Goal: Register for event/course

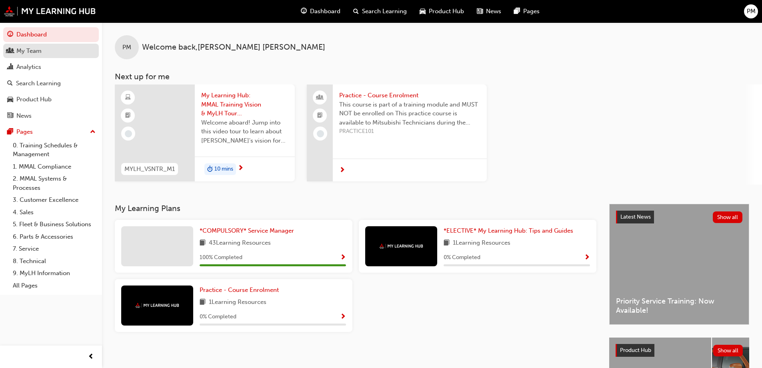
click at [30, 52] on div "My Team" at bounding box center [28, 50] width 25 height 9
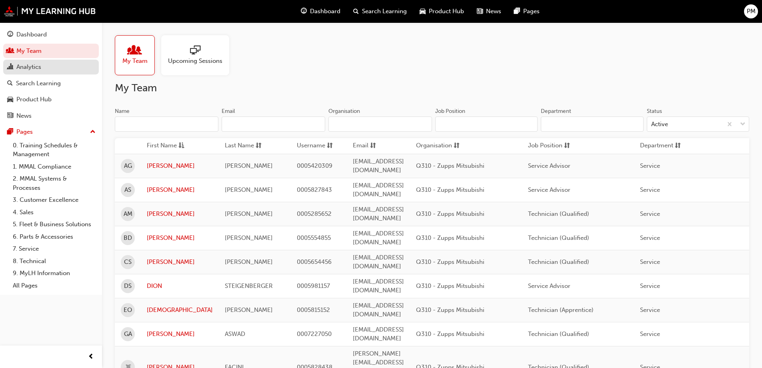
click at [34, 70] on div "Analytics" at bounding box center [28, 66] width 25 height 9
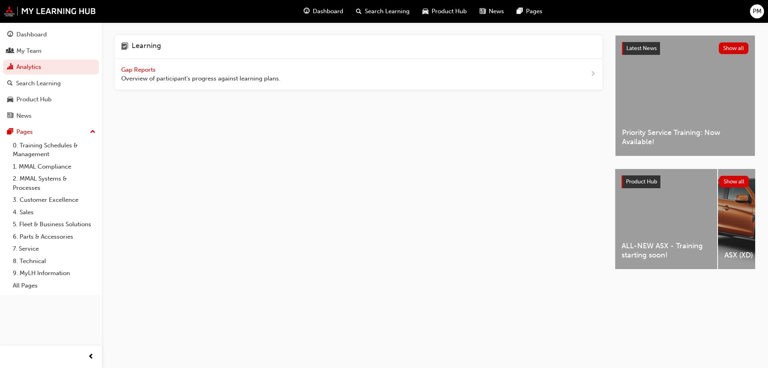
click at [138, 67] on span "Gap Reports" at bounding box center [139, 69] width 36 height 7
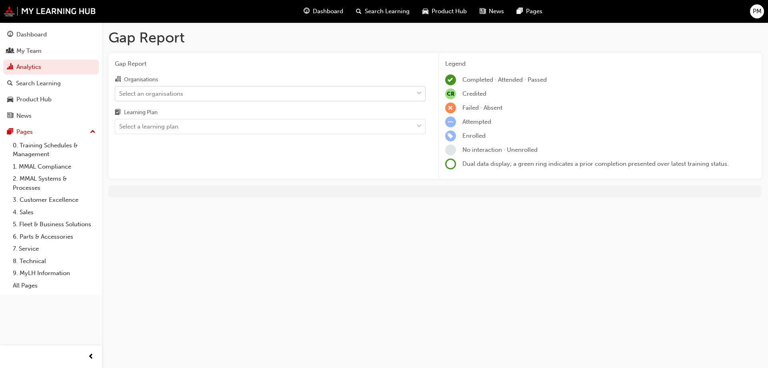
click at [217, 90] on div "Select an organisations" at bounding box center [264, 93] width 298 height 14
click at [120, 90] on input "Organisations Select an organisations" at bounding box center [119, 93] width 1 height 7
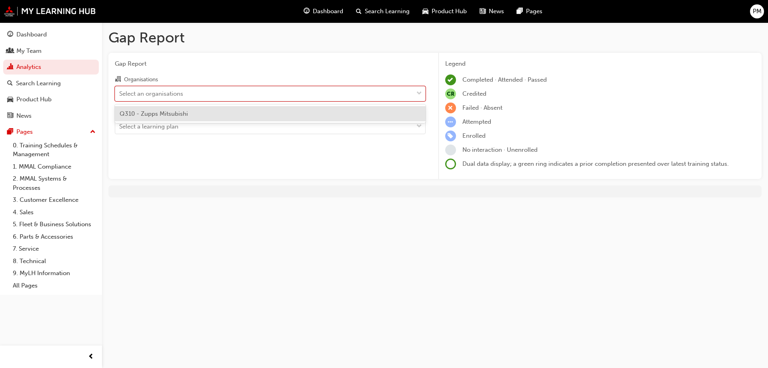
click at [197, 114] on div "Q310 - Zupps Mitsubishi" at bounding box center [270, 114] width 311 height 16
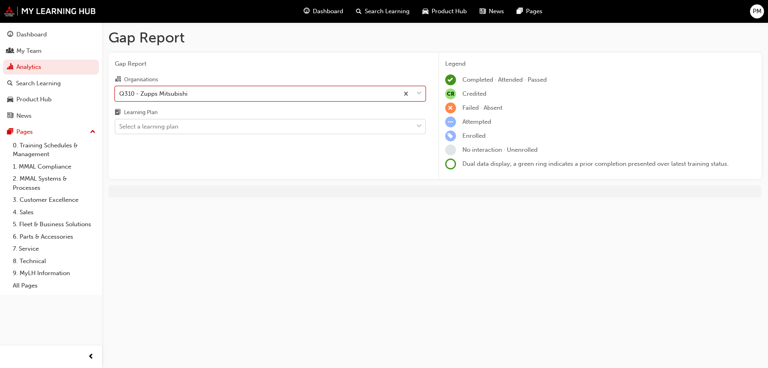
click at [205, 125] on div "Select a learning plan" at bounding box center [264, 127] width 298 height 14
click at [120, 125] on input "Learning Plan Select a learning plan" at bounding box center [119, 126] width 1 height 7
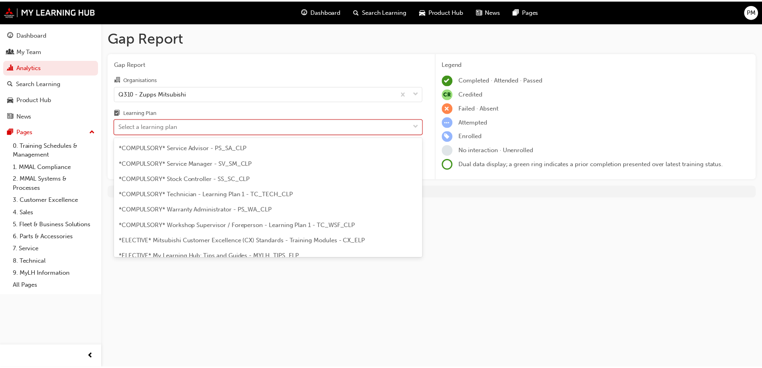
scroll to position [280, 0]
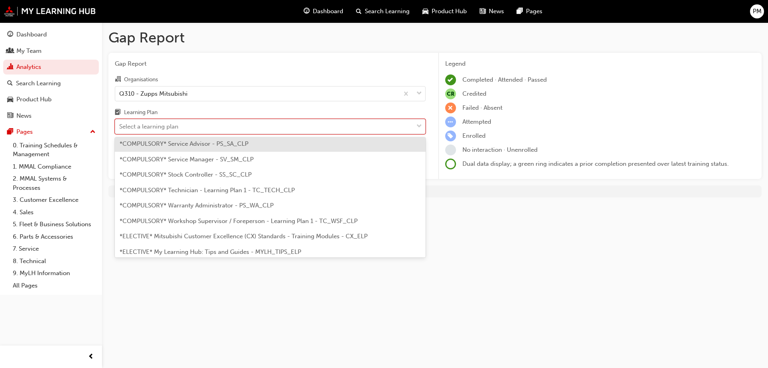
click at [200, 143] on span "*COMPULSORY* Service Advisor - PS_SA_CLP" at bounding box center [184, 143] width 129 height 7
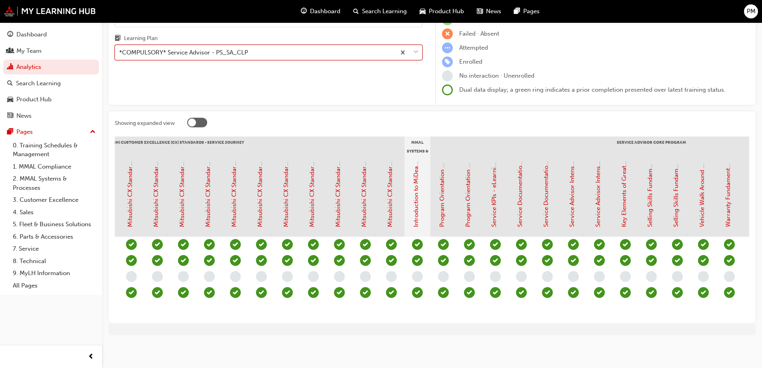
scroll to position [0, 474]
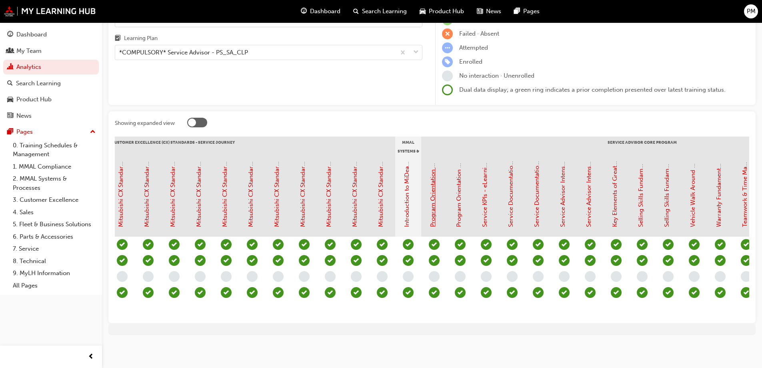
click at [435, 195] on link "Program Orientation - Face to Face Instructor Led Training (Service Advisor Cor…" at bounding box center [432, 101] width 7 height 252
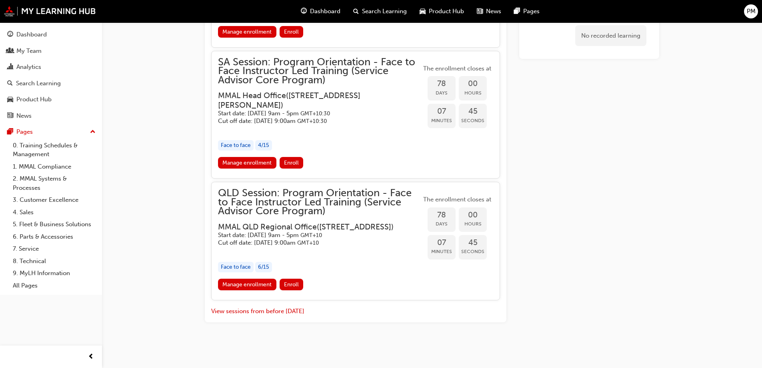
scroll to position [1122, 0]
click at [246, 290] on link "Manage enrollment" at bounding box center [247, 284] width 58 height 12
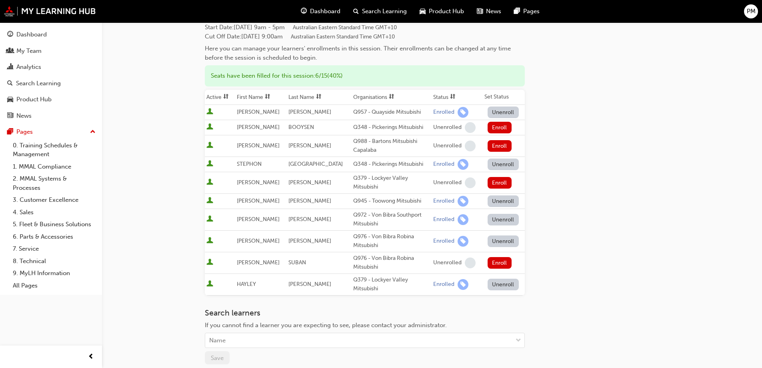
scroll to position [120, 0]
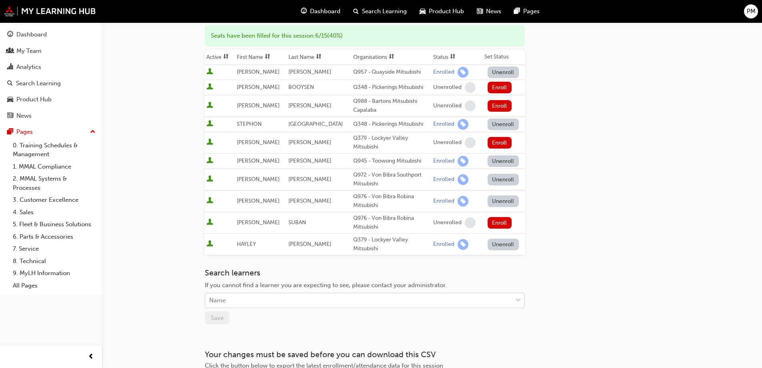
click at [265, 295] on div "Name" at bounding box center [358, 300] width 307 height 14
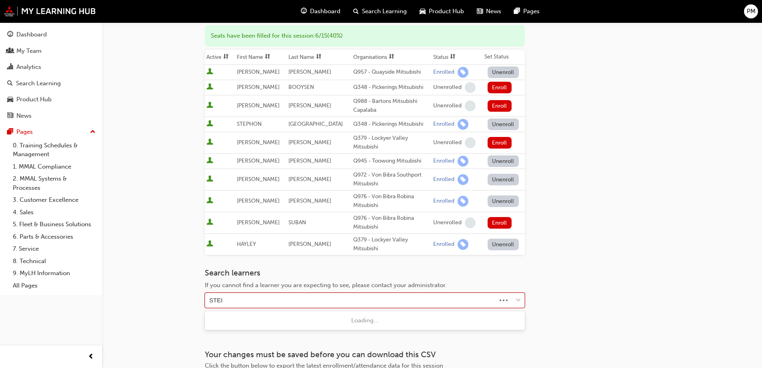
type input "STEIG"
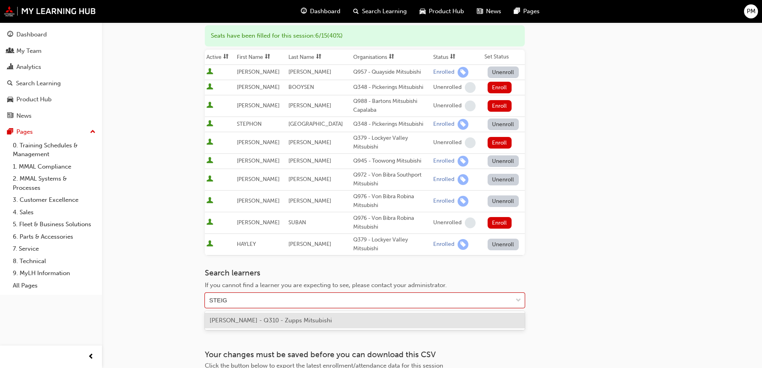
click at [288, 321] on span "[PERSON_NAME] - Q310 - Zupps Mitsubishi" at bounding box center [271, 319] width 122 height 7
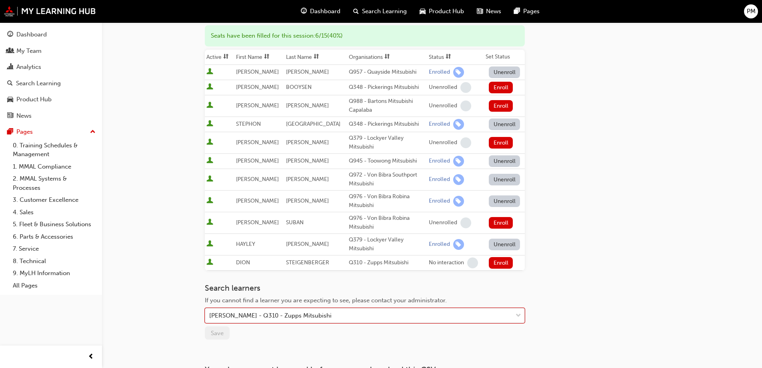
scroll to position [199, 0]
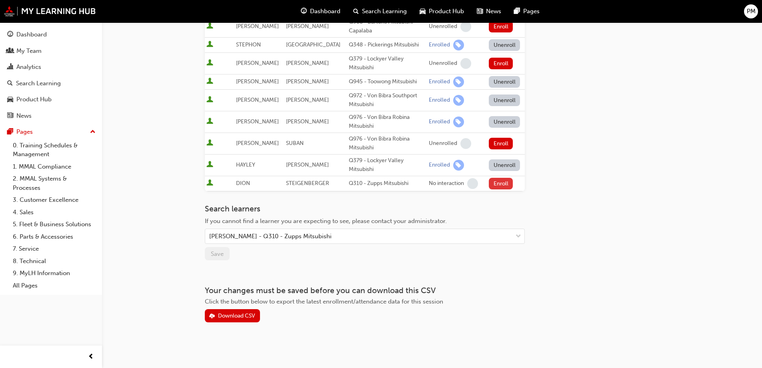
click at [500, 184] on button "Enroll" at bounding box center [501, 184] width 24 height 12
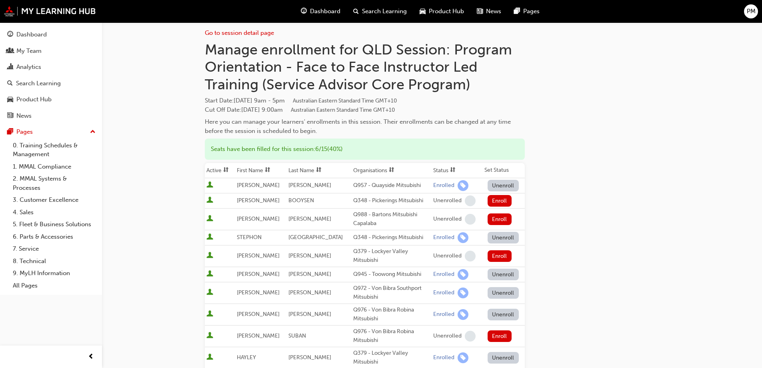
scroll to position [0, 0]
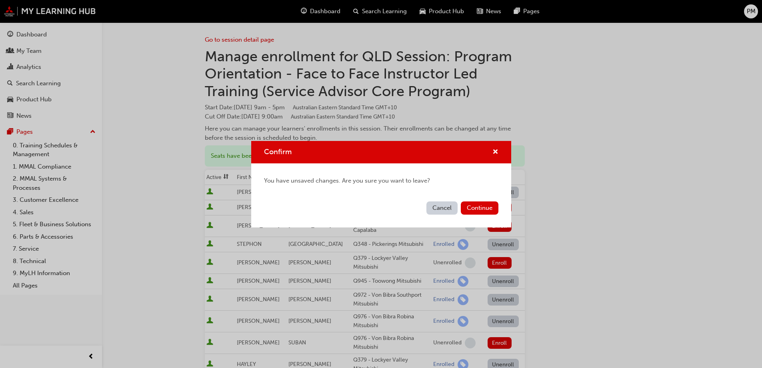
click at [451, 204] on button "Cancel" at bounding box center [441, 207] width 31 height 13
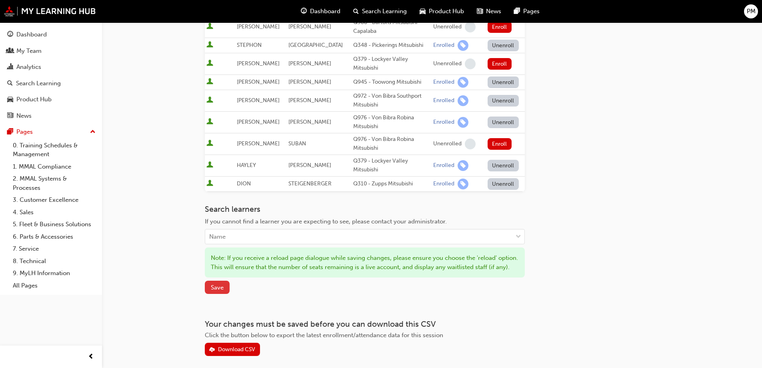
click at [215, 291] on span "Save" at bounding box center [217, 287] width 13 height 7
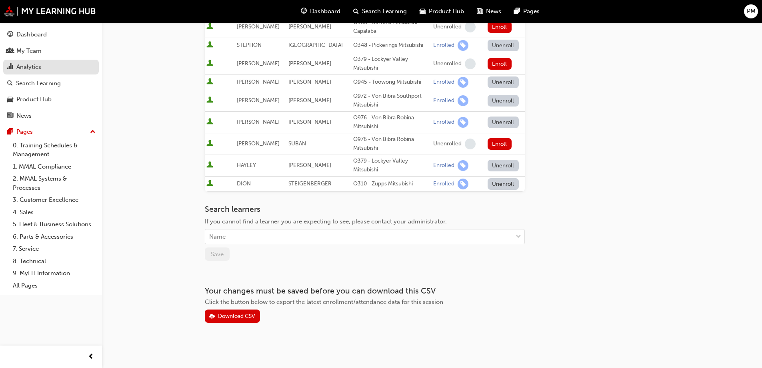
click at [28, 64] on div "Analytics" at bounding box center [28, 66] width 25 height 9
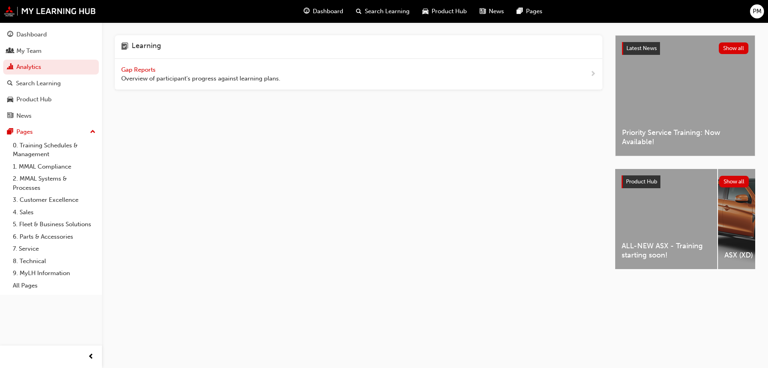
click at [145, 68] on span "Gap Reports" at bounding box center [139, 69] width 36 height 7
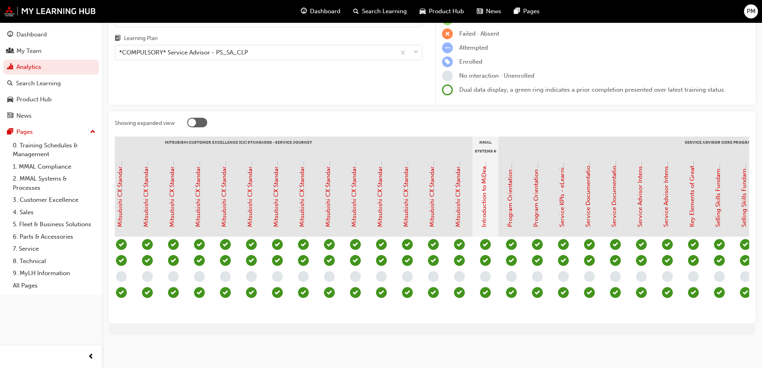
scroll to position [0, 429]
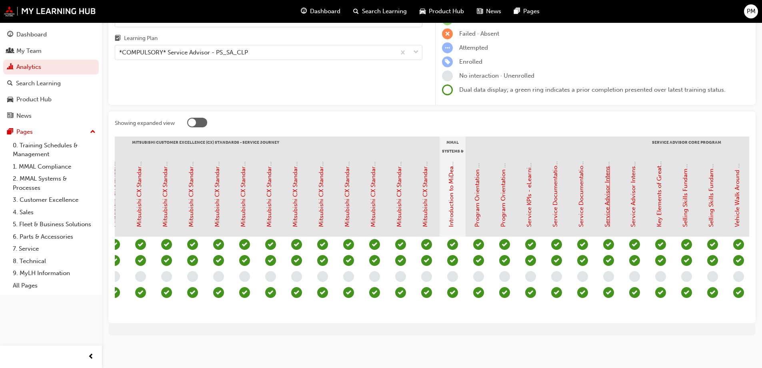
click at [607, 210] on link "Service Advisor Intensive - Face to Face Instructor Led Training (Service Advis…" at bounding box center [607, 95] width 7 height 263
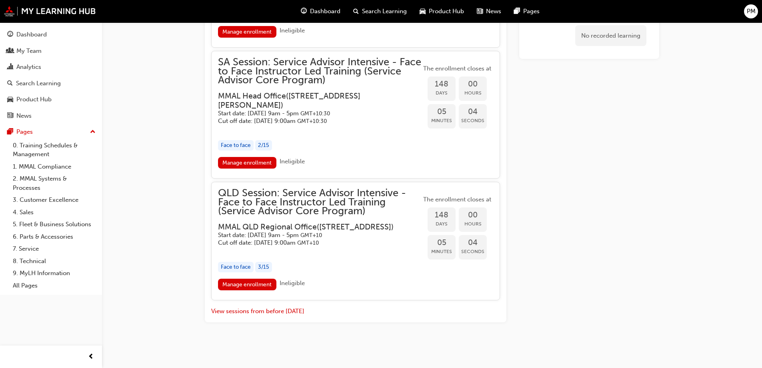
scroll to position [1208, 0]
click at [250, 284] on link "Manage enrollment" at bounding box center [247, 284] width 58 height 12
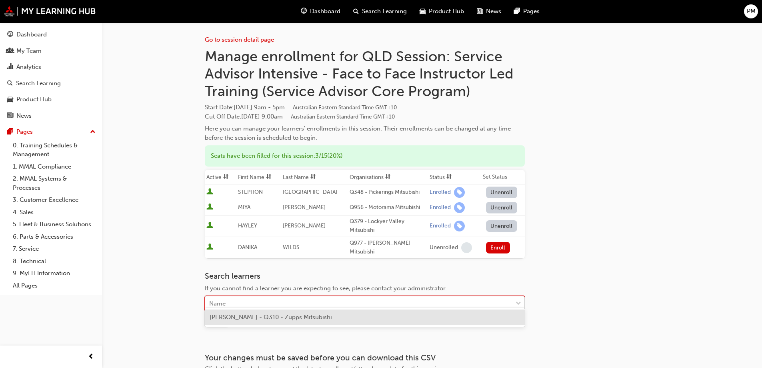
click at [281, 298] on div "Name" at bounding box center [358, 303] width 307 height 14
type input "E"
type input "STEI"
click at [304, 316] on span "[PERSON_NAME] - Q310 - Zupps Mitsubishi" at bounding box center [271, 316] width 122 height 7
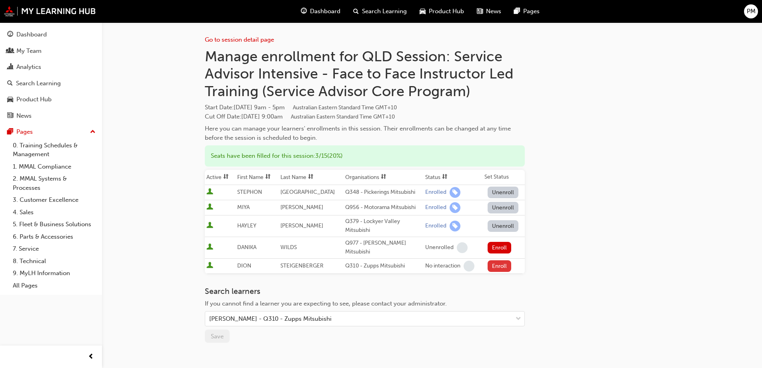
click at [495, 260] on button "Enroll" at bounding box center [500, 266] width 24 height 12
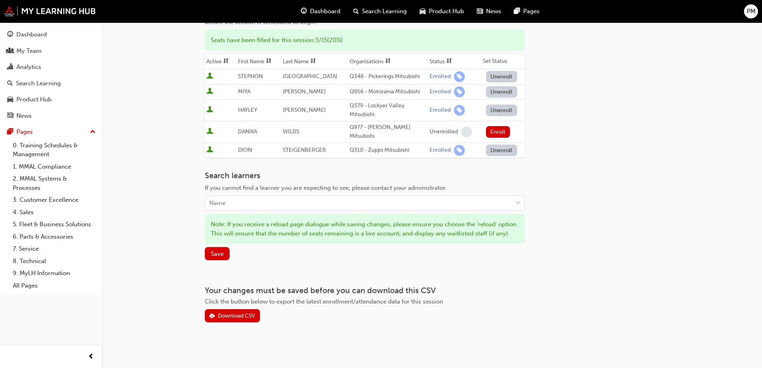
scroll to position [118, 0]
click at [216, 254] on span "Save" at bounding box center [217, 253] width 13 height 7
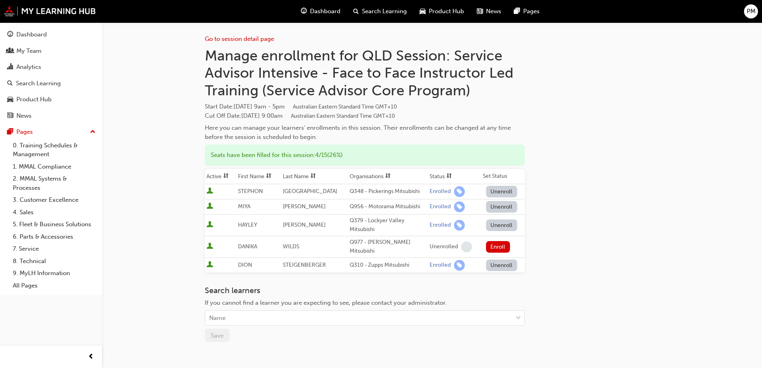
scroll to position [0, 0]
click at [30, 70] on div "Analytics" at bounding box center [28, 66] width 25 height 9
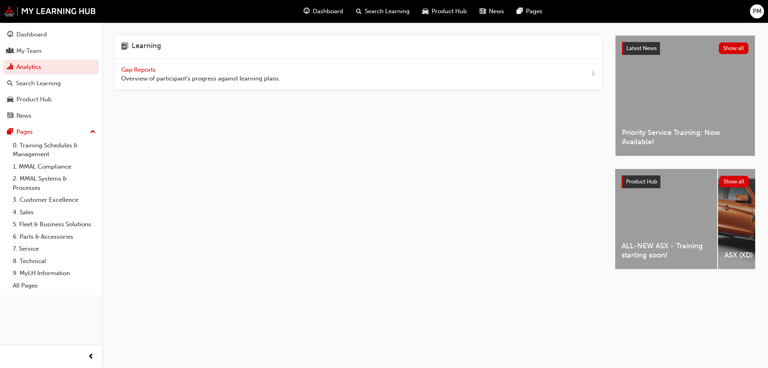
click at [147, 69] on span "Gap Reports" at bounding box center [139, 69] width 36 height 7
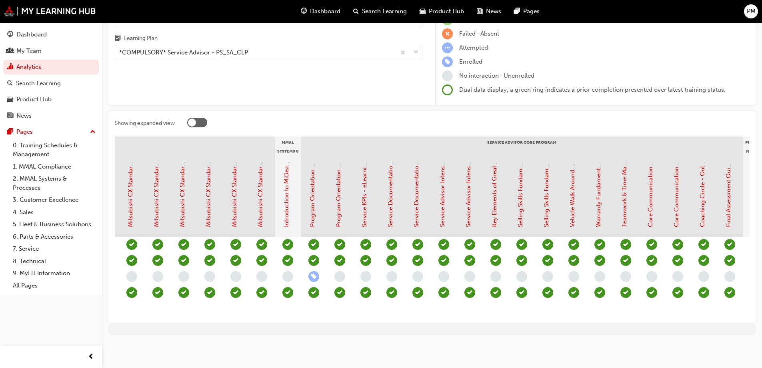
scroll to position [0, 617]
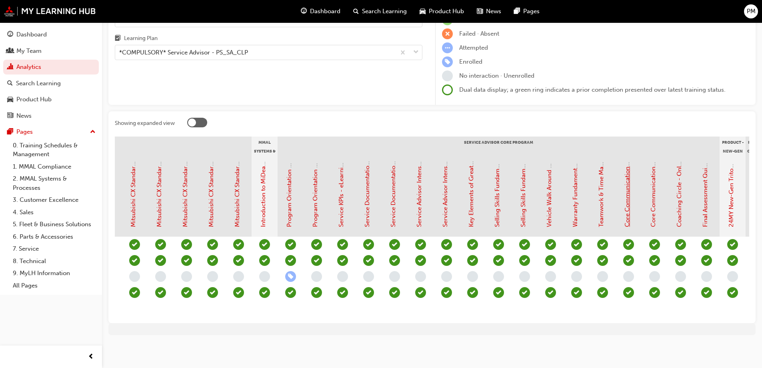
click at [624, 214] on link "Core Communication Skills - Face to Face Instructor Led Training (Service Advis…" at bounding box center [627, 91] width 7 height 270
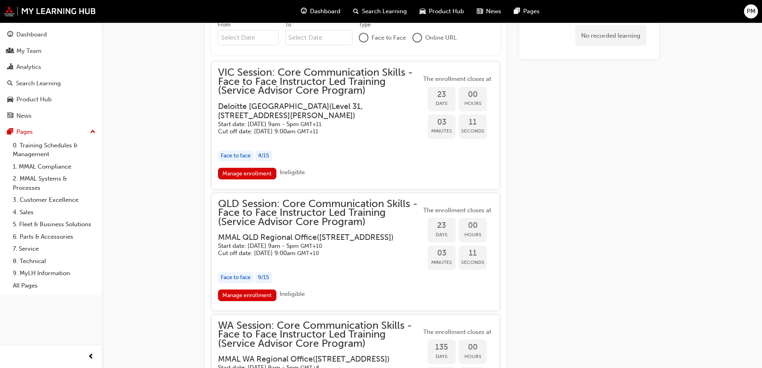
scroll to position [777, 0]
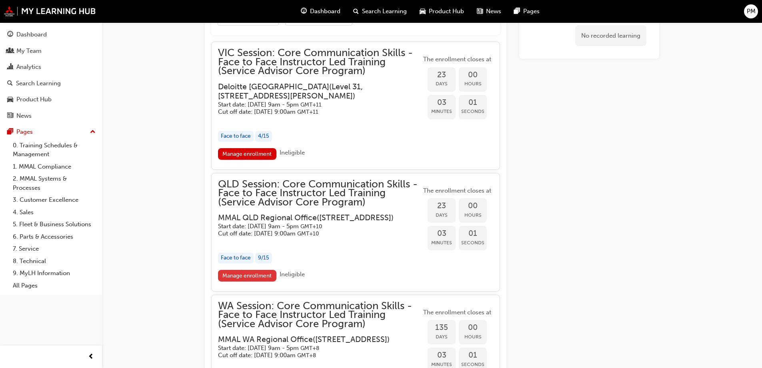
click at [248, 281] on link "Manage enrollment" at bounding box center [247, 276] width 58 height 12
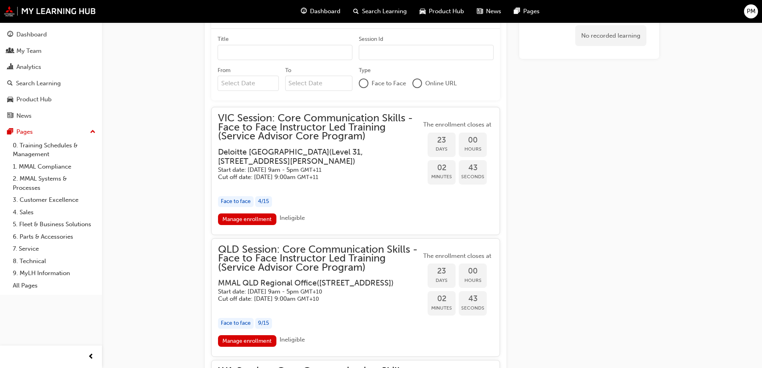
scroll to position [720, 0]
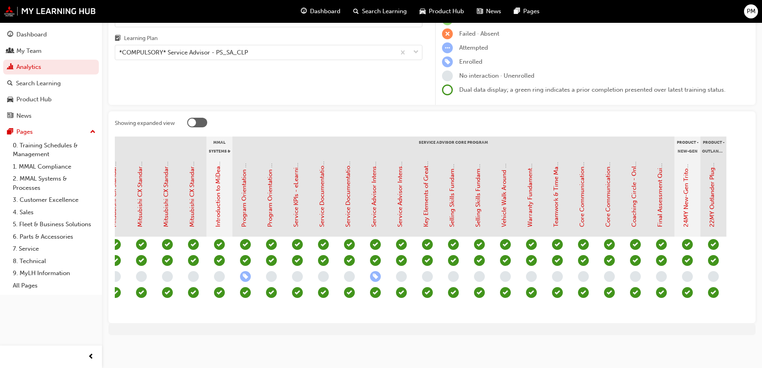
scroll to position [0, 666]
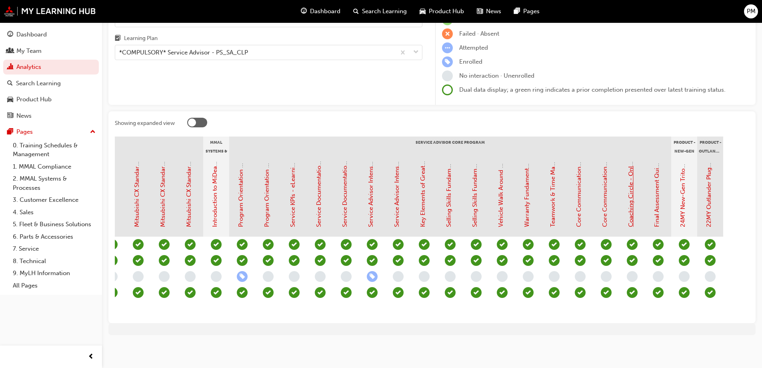
click at [630, 214] on link "Coaching Circle - Online Instructor Led Training (Service Advisor Core Program)" at bounding box center [630, 115] width 7 height 223
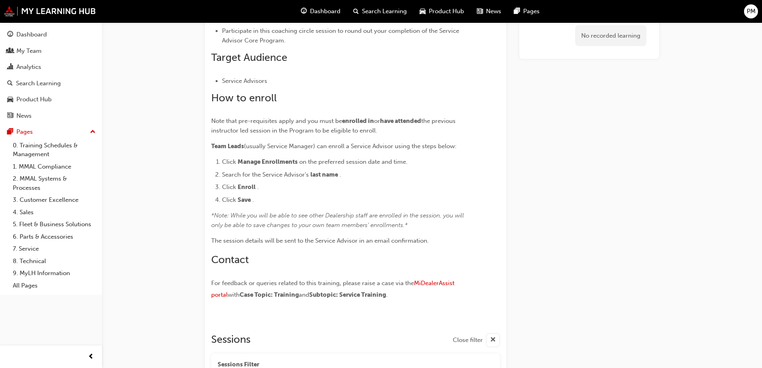
scroll to position [332, 0]
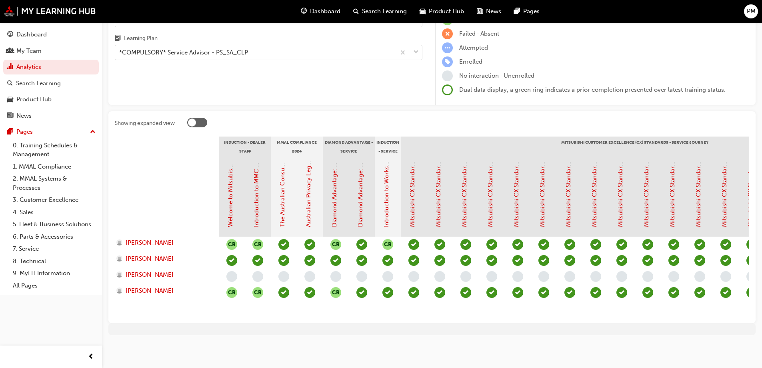
scroll to position [80, 0]
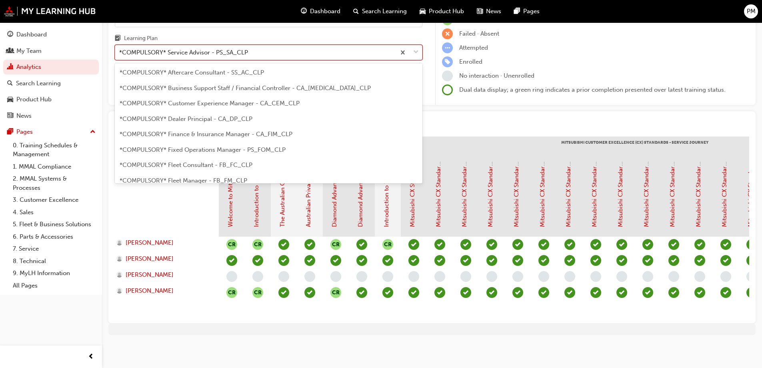
click at [204, 48] on div "*COMPULSORY* Service Advisor - PS_SA_CLP" at bounding box center [183, 52] width 129 height 9
click at [120, 49] on input "Learning Plan option *COMPULSORY* Service Advisor - PS_SA_CLP focused, 19 of 33…" at bounding box center [119, 52] width 1 height 7
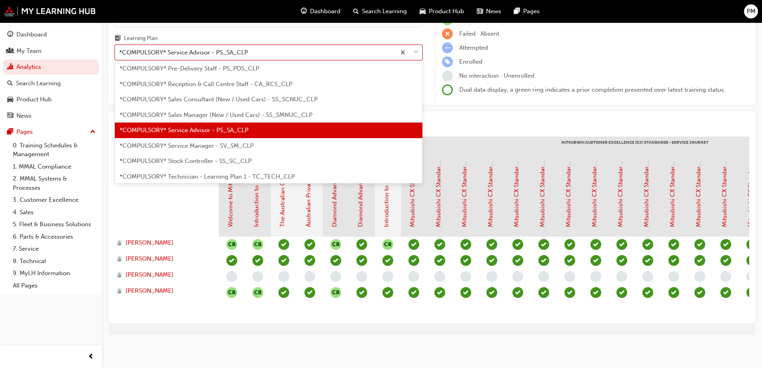
scroll to position [260, 0]
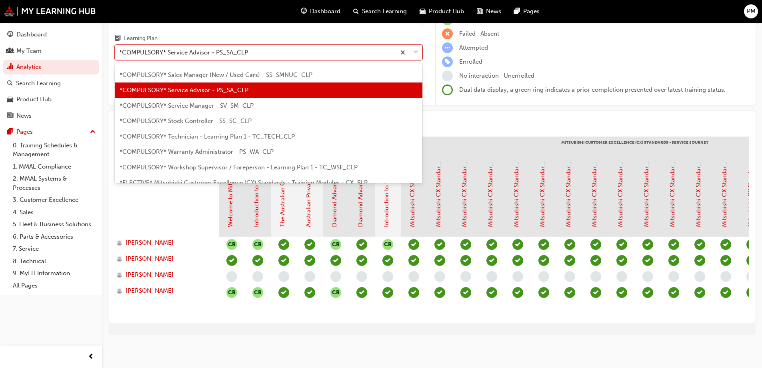
click at [232, 133] on span "*COMPULSORY* Technician - Learning Plan 1 - TC_TECH_CLP" at bounding box center [207, 136] width 175 height 7
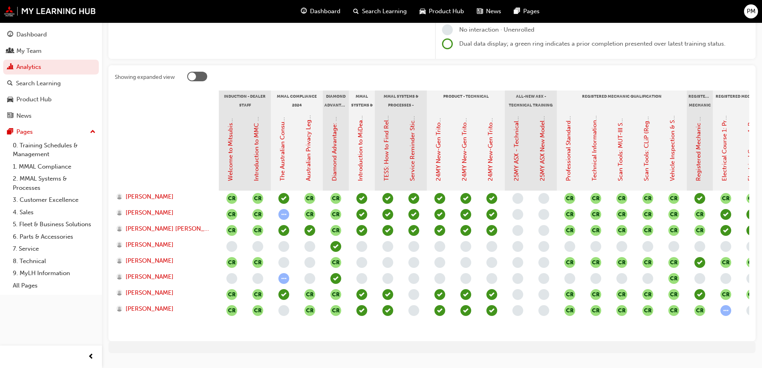
drag, startPoint x: 381, startPoint y: 47, endPoint x: 377, endPoint y: 47, distance: 4.4
drag, startPoint x: 377, startPoint y: 47, endPoint x: 364, endPoint y: 46, distance: 13.2
click at [166, 131] on div at bounding box center [167, 150] width 104 height 80
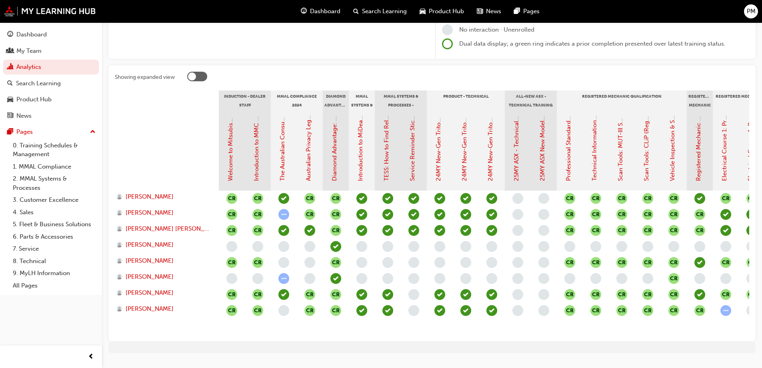
drag, startPoint x: 192, startPoint y: 142, endPoint x: 169, endPoint y: 132, distance: 25.6
click at [169, 132] on div at bounding box center [167, 150] width 104 height 80
click at [532, 77] on div at bounding box center [468, 78] width 562 height 12
drag, startPoint x: 595, startPoint y: 78, endPoint x: 586, endPoint y: 76, distance: 9.5
drag, startPoint x: 586, startPoint y: 76, endPoint x: 532, endPoint y: 77, distance: 54.0
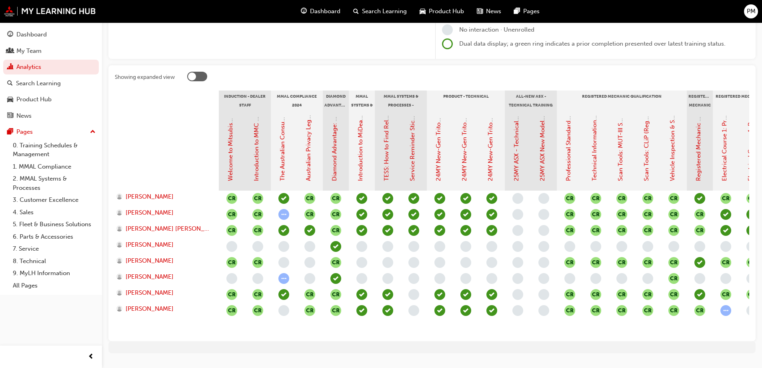
click at [532, 77] on div at bounding box center [468, 78] width 562 height 12
drag, startPoint x: 572, startPoint y: 78, endPoint x: 559, endPoint y: 78, distance: 12.8
drag, startPoint x: 559, startPoint y: 78, endPoint x: 532, endPoint y: 78, distance: 27.2
click at [532, 78] on div at bounding box center [468, 78] width 562 height 12
drag, startPoint x: 579, startPoint y: 80, endPoint x: 570, endPoint y: 79, distance: 8.4
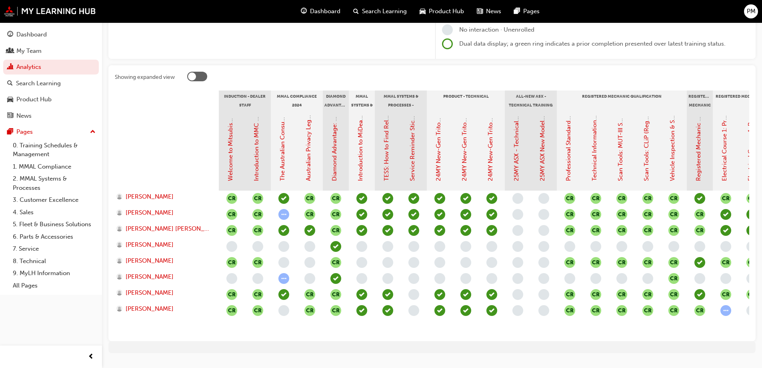
drag, startPoint x: 570, startPoint y: 79, endPoint x: 533, endPoint y: 78, distance: 37.2
click at [533, 78] on div at bounding box center [468, 78] width 562 height 12
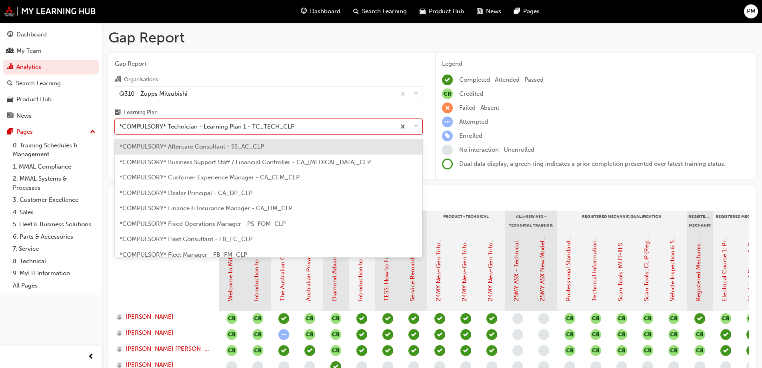
click at [273, 128] on div "*COMPULSORY* Technician - Learning Plan 1 - TC_TECH_CLP" at bounding box center [206, 126] width 175 height 9
click at [120, 128] on input "Learning Plan option *COMPULSORY* Technician - Learning Plan 1 - TC_TECH_CLP, s…" at bounding box center [119, 126] width 1 height 7
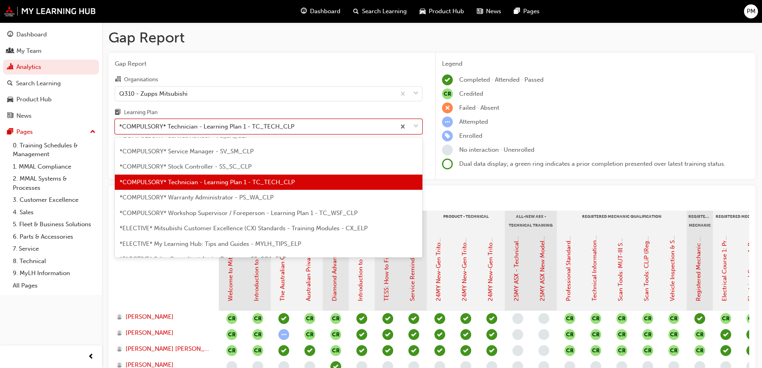
scroll to position [306, 0]
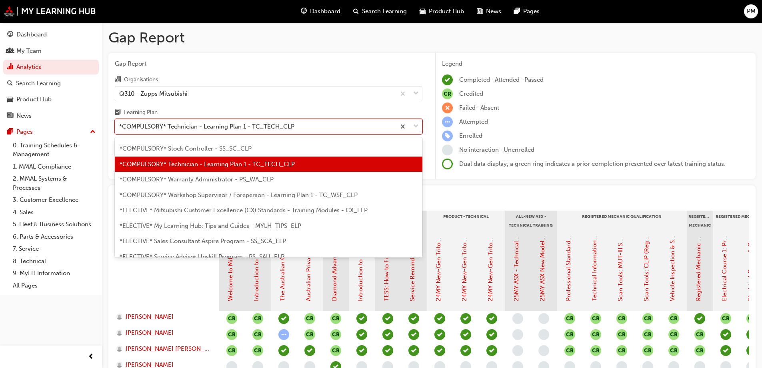
click at [250, 194] on span "*COMPULSORY* Workshop Supervisor / Foreperson - Learning Plan 1 - TC_WSF_CLP" at bounding box center [239, 194] width 238 height 7
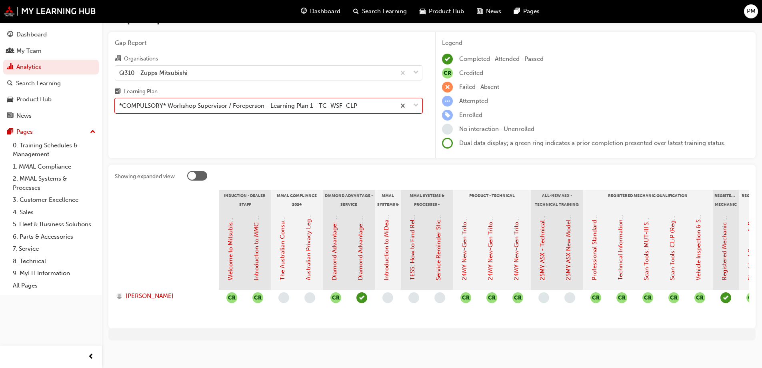
scroll to position [32, 0]
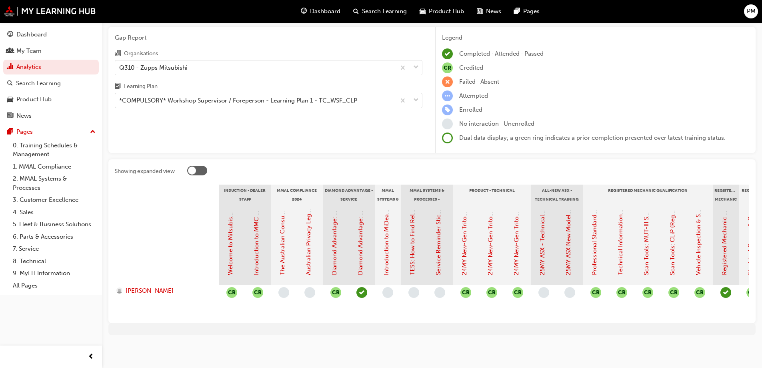
drag, startPoint x: 344, startPoint y: 316, endPoint x: 376, endPoint y: 315, distance: 32.4
click at [376, 315] on section "Induction - Dealer Staff MMAL Compliance 2024 Diamond Advantage - Service MMAL …" at bounding box center [432, 250] width 634 height 132
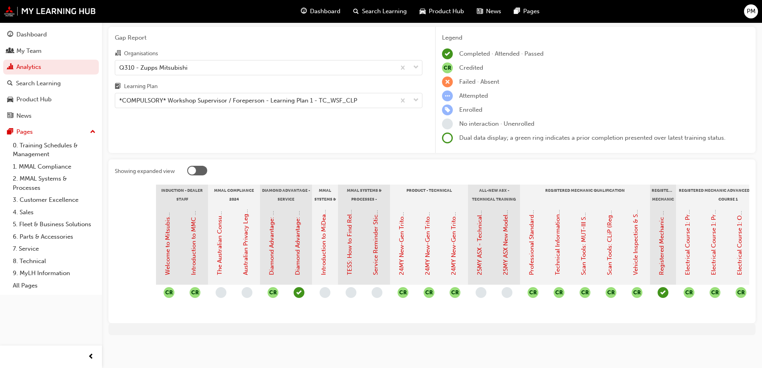
scroll to position [0, 44]
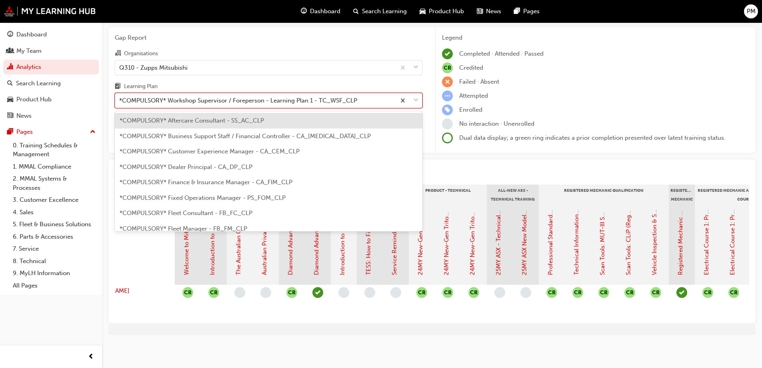
click at [273, 96] on div "*COMPULSORY* Workshop Supervisor / Foreperson - Learning Plan 1 - TC_WSF_CLP" at bounding box center [238, 100] width 238 height 9
click at [120, 97] on input "Learning Plan option *COMPULSORY* Workshop Supervisor / Foreperson - Learning P…" at bounding box center [119, 100] width 1 height 7
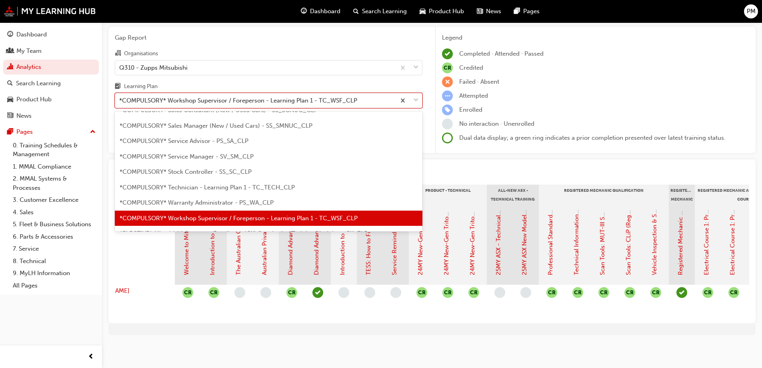
click at [218, 153] on span "*COMPULSORY* Service Manager - SV_SM_CLP" at bounding box center [187, 156] width 134 height 7
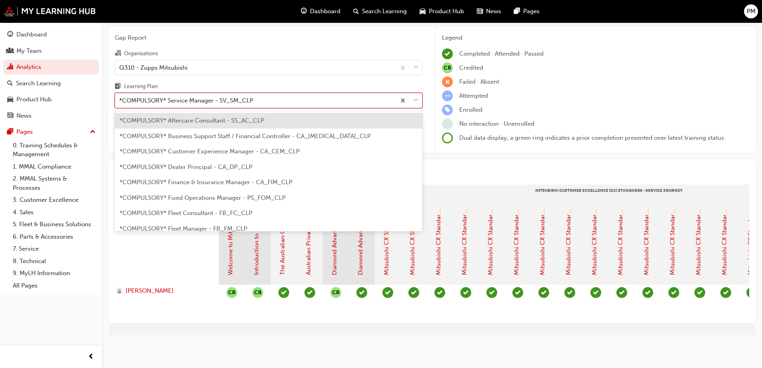
click at [252, 97] on div "*COMPULSORY* Service Manager - SV_SM_CLP" at bounding box center [186, 100] width 134 height 9
click at [120, 97] on input "Learning Plan option *COMPULSORY* Service Manager - SV_SM_CLP, selected. option…" at bounding box center [119, 100] width 1 height 7
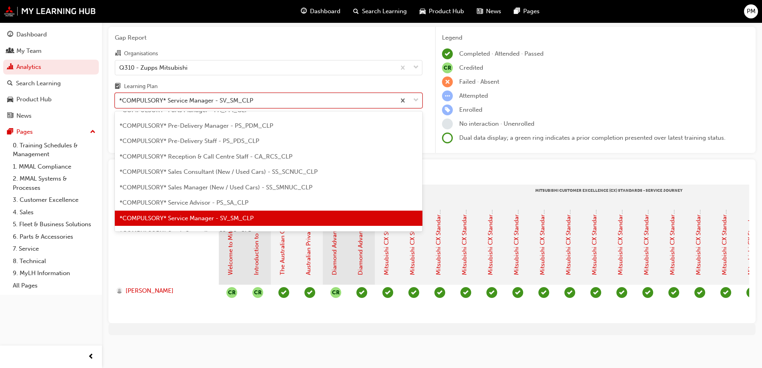
click at [212, 199] on span "*COMPULSORY* Service Advisor - PS_SA_CLP" at bounding box center [184, 202] width 129 height 7
